Goal: Information Seeking & Learning: Check status

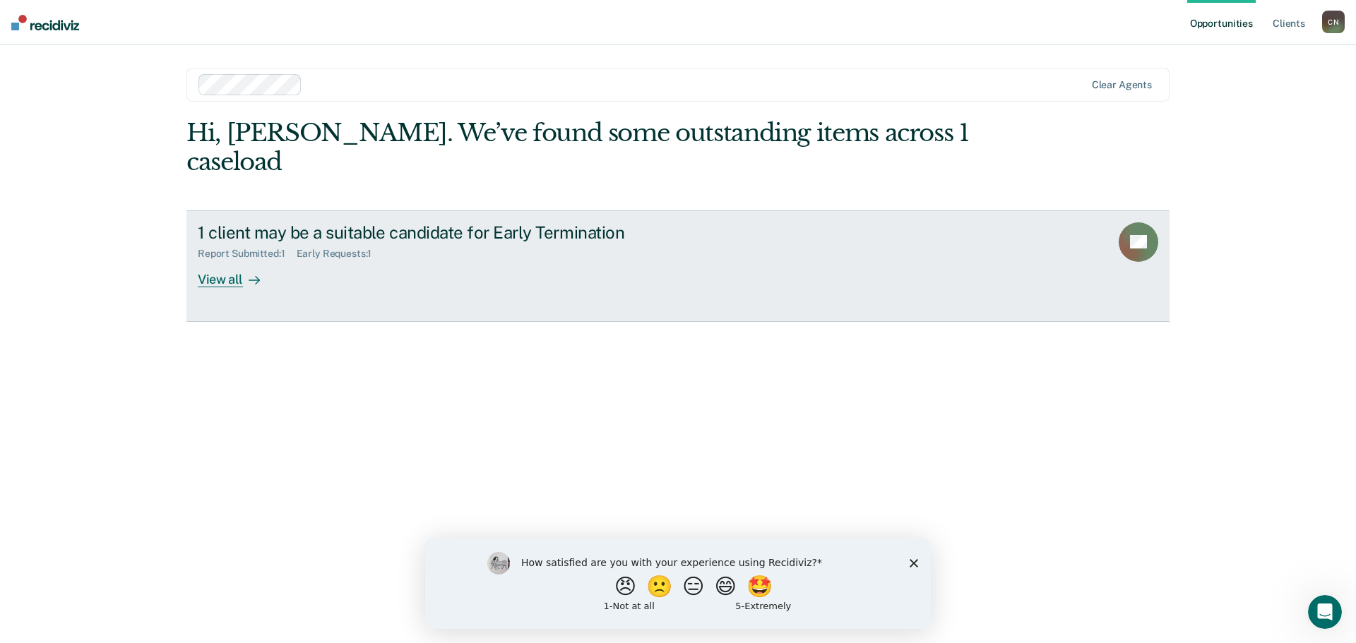
click at [244, 271] on div at bounding box center [251, 279] width 17 height 16
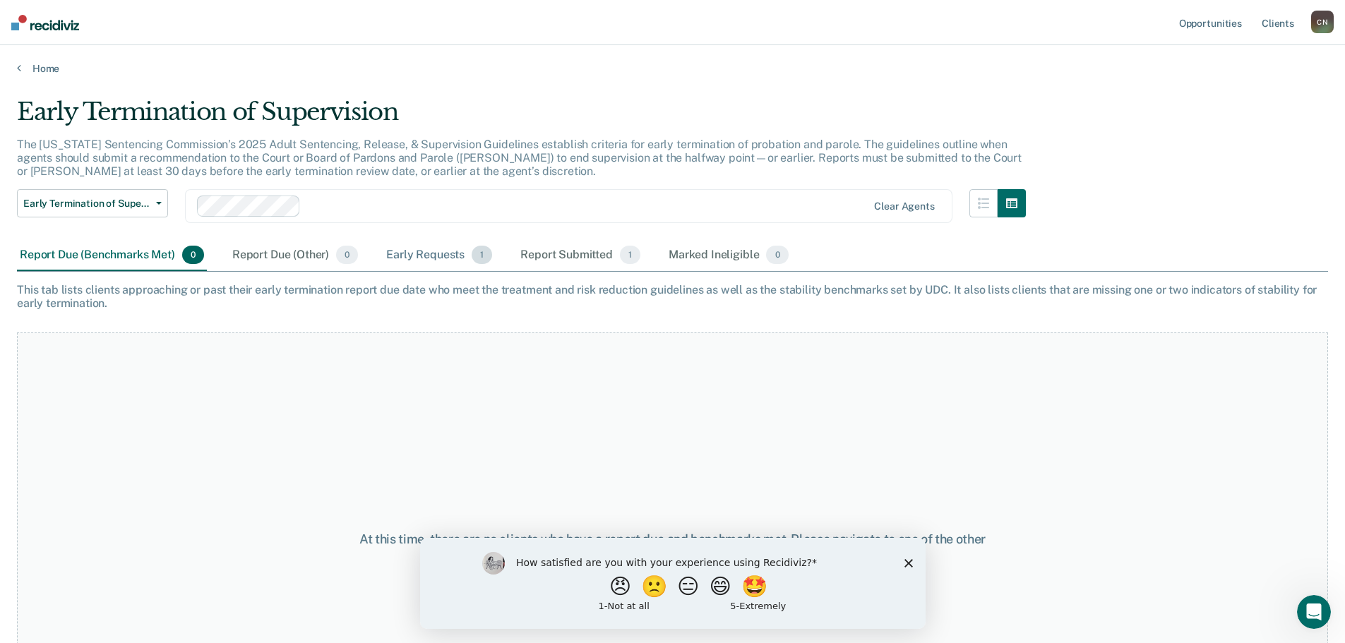
click at [422, 248] on div "Early Requests 1" at bounding box center [439, 255] width 112 height 31
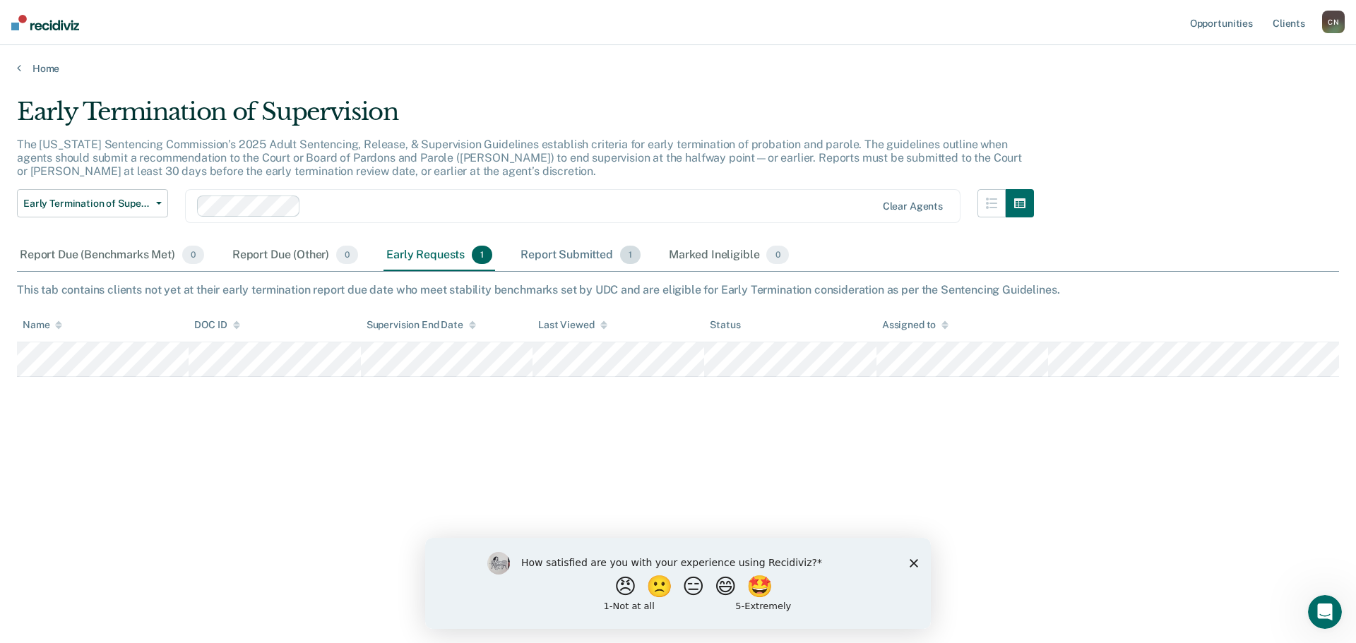
click at [528, 259] on div "Report Submitted 1" at bounding box center [581, 255] width 126 height 31
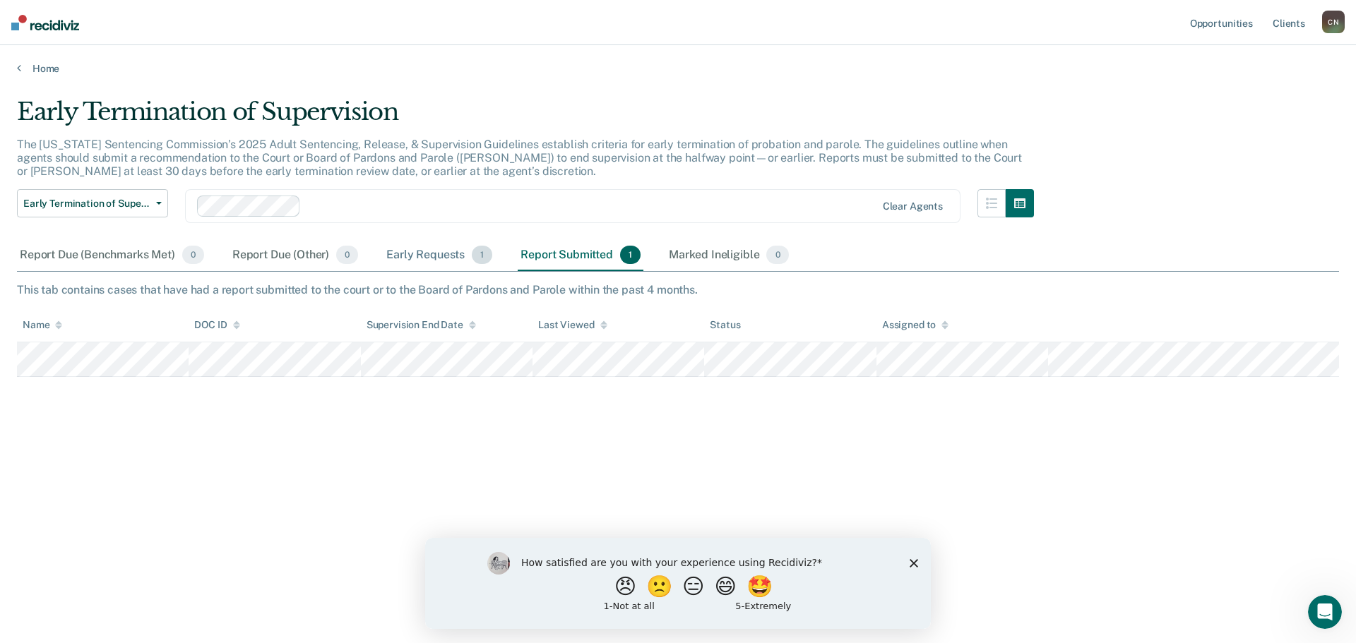
click at [436, 257] on div "Early Requests 1" at bounding box center [439, 255] width 112 height 31
